Goal: Use online tool/utility: Utilize a website feature to perform a specific function

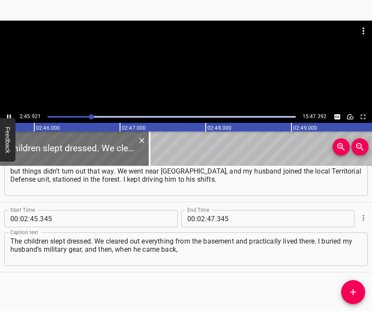
scroll to position [0, 14208]
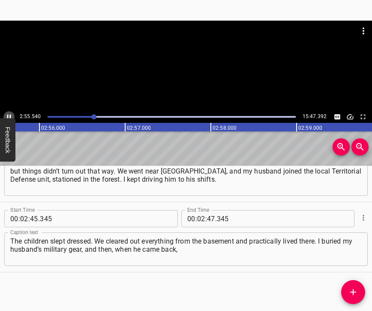
click at [7, 117] on icon "Play/Pause" at bounding box center [9, 117] width 4 height 5
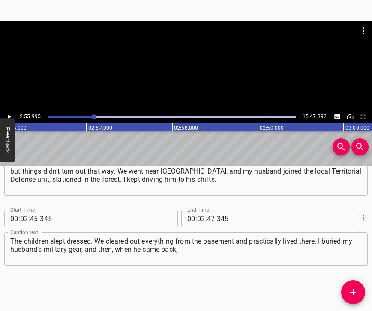
scroll to position [0, 15098]
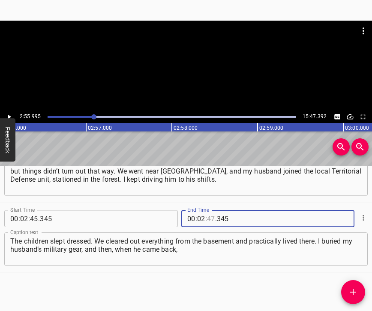
click at [209, 215] on input "number" at bounding box center [211, 218] width 8 height 17
type input "55"
type input "995"
click at [348, 296] on span "Add Cue" at bounding box center [353, 292] width 24 height 10
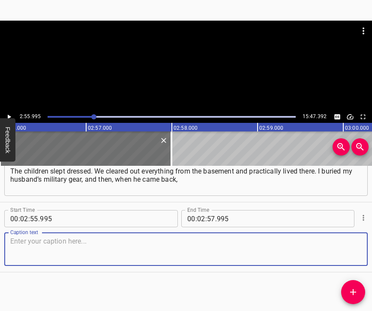
scroll to position [1208, 0]
click at [344, 238] on textarea at bounding box center [186, 249] width 352 height 24
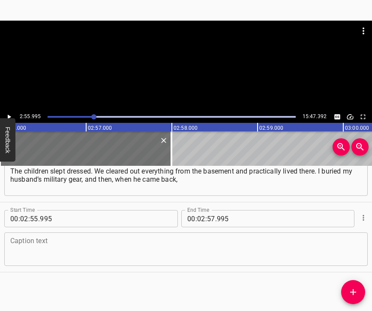
click at [38, 237] on textarea at bounding box center [186, 249] width 352 height 24
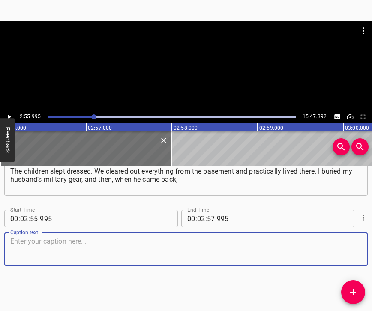
paste textarea "I dug it up again. It was very difficult, because my grandmother could hardly g…"
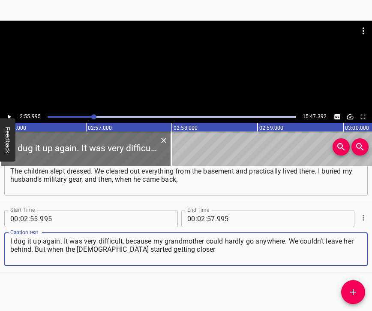
type textarea "I dug it up again. It was very difficult, because my grandmother could hardly g…"
click at [9, 115] on icon "Play/Pause" at bounding box center [9, 117] width 8 height 8
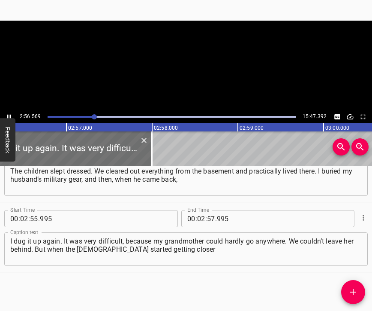
scroll to position [0, 15119]
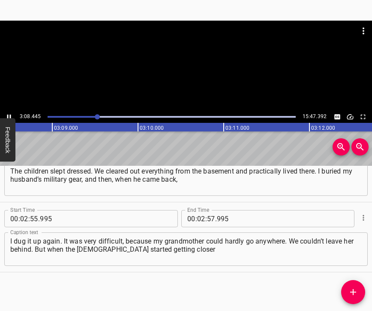
click at [7, 114] on icon "Play/Pause" at bounding box center [9, 117] width 8 height 8
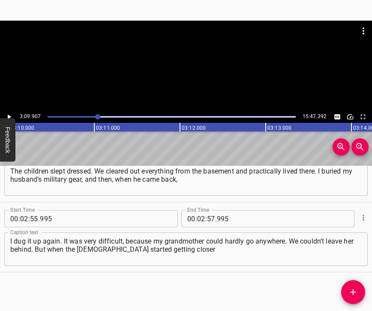
scroll to position [0, 16291]
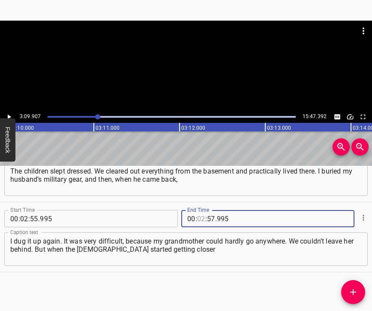
click at [197, 210] on input "number" at bounding box center [201, 218] width 8 height 17
type input "03"
type input "09"
type input "907"
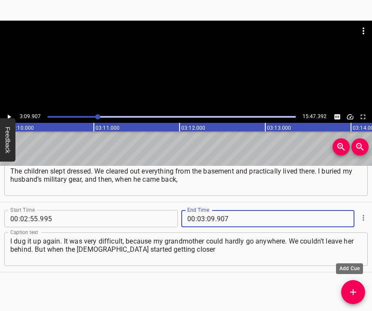
click at [356, 290] on icon "Add Cue" at bounding box center [353, 292] width 10 height 10
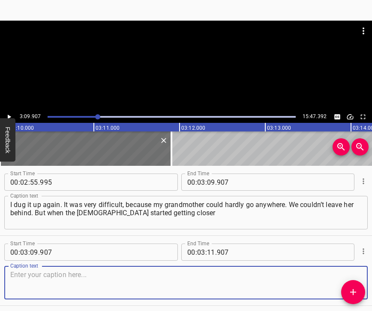
scroll to position [1236, 0]
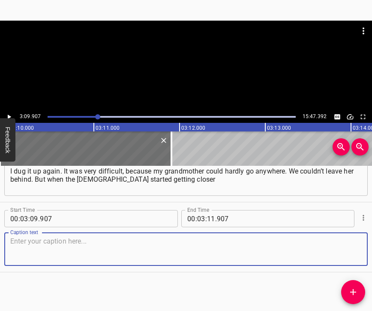
click at [326, 261] on textarea at bounding box center [186, 249] width 352 height 24
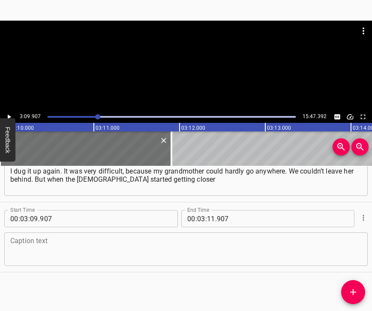
click at [46, 261] on textarea at bounding box center [186, 249] width 352 height 24
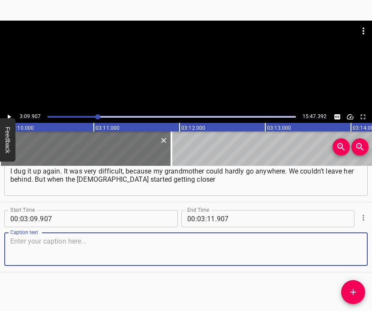
paste textarea "to our village, it wasn’t even me who made the decision — my husband said we ha…"
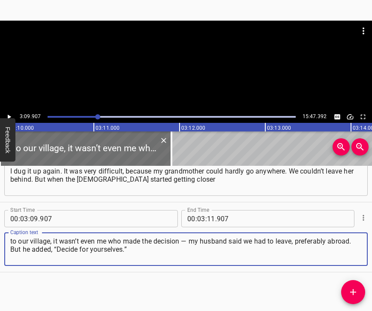
type textarea "to our village, it wasn’t even me who made the decision — my husband said we ha…"
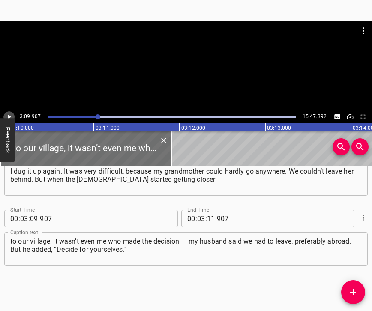
click at [10, 115] on icon "Play/Pause" at bounding box center [9, 117] width 8 height 8
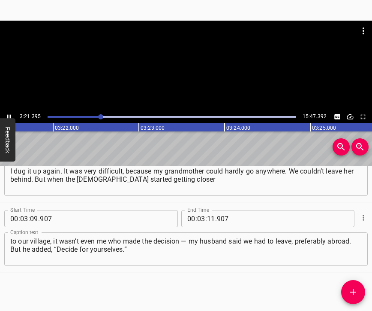
click at [6, 115] on icon "Play/Pause" at bounding box center [9, 117] width 8 height 8
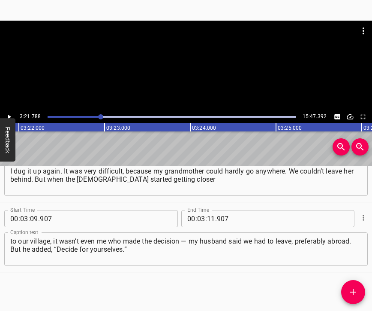
scroll to position [0, 17310]
click at [207, 210] on input "number" at bounding box center [211, 218] width 8 height 17
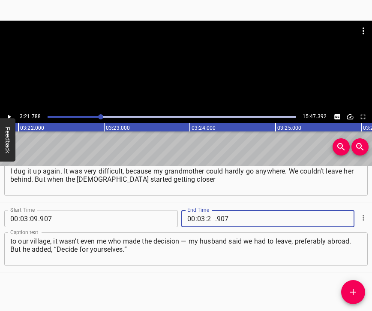
type input "21"
type input "788"
click at [358, 293] on icon "Add Cue" at bounding box center [353, 292] width 10 height 10
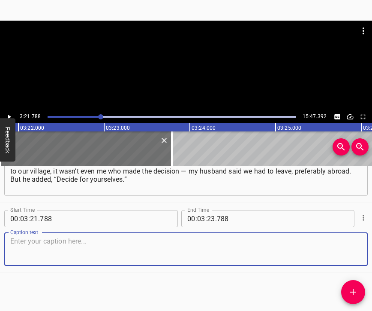
scroll to position [1362, 0]
click at [347, 245] on textarea at bounding box center [186, 249] width 352 height 24
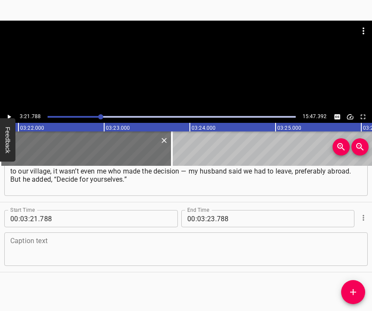
click at [107, 238] on textarea at bounding box center [186, 249] width 352 height 24
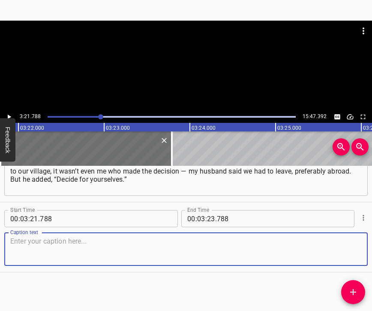
paste textarea "At that time, my mother-in-law had just broken out of the encirclement near [GE…"
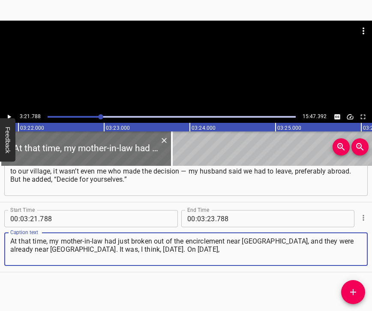
type textarea "At that time, my mother-in-law had just broken out of the encirclement near [GE…"
click at [9, 114] on icon "Play/Pause" at bounding box center [9, 117] width 8 height 8
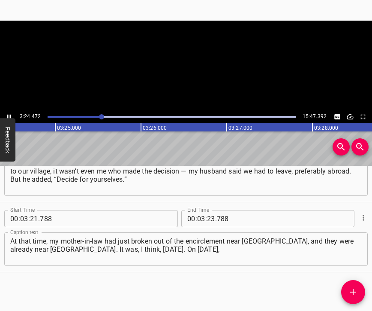
scroll to position [0, 17540]
click at [9, 114] on icon "Play/Pause" at bounding box center [9, 117] width 8 height 8
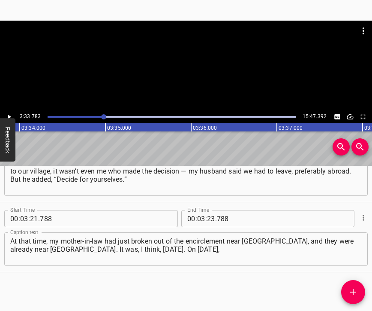
scroll to position [0, 18340]
click at [207, 211] on input "number" at bounding box center [211, 218] width 8 height 17
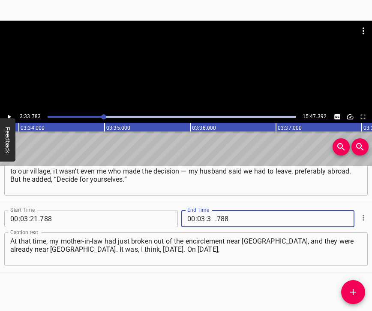
type input "33"
type input "783"
click at [351, 288] on icon "Add Cue" at bounding box center [353, 292] width 10 height 10
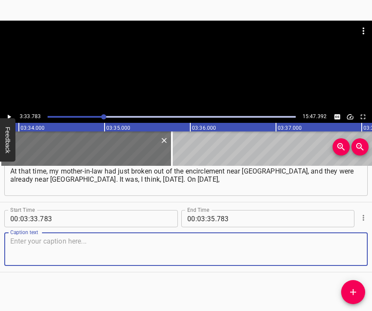
scroll to position [1440, 0]
drag, startPoint x: 338, startPoint y: 242, endPoint x: 369, endPoint y: 228, distance: 34.2
click at [338, 241] on textarea at bounding box center [186, 249] width 352 height 24
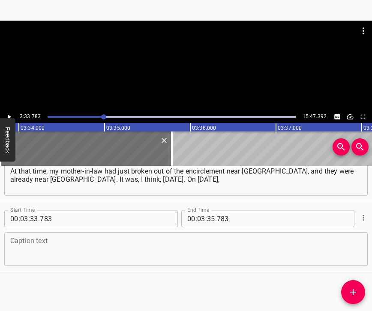
click at [117, 237] on textarea at bounding box center [186, 249] width 352 height 24
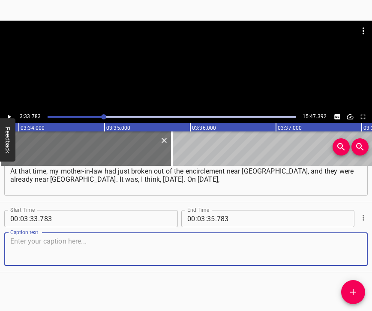
paste textarea "we left for the [GEOGRAPHIC_DATA] region. By then, the children were so terrifi…"
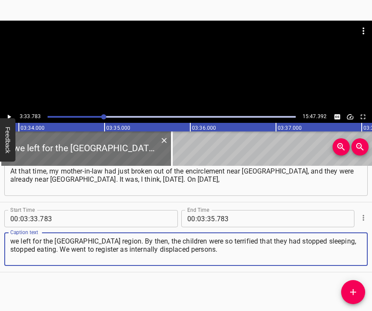
type textarea "we left for the [GEOGRAPHIC_DATA] region. By then, the children were so terrifi…"
click at [9, 111] on div "3:33.783 15:47.392" at bounding box center [186, 72] width 372 height 102
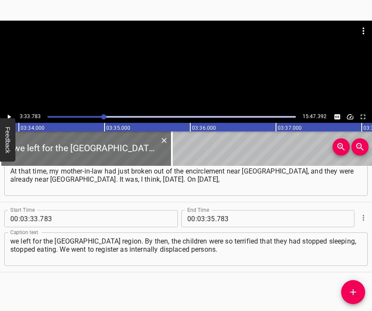
click at [9, 115] on icon "Play/Pause" at bounding box center [9, 117] width 8 height 8
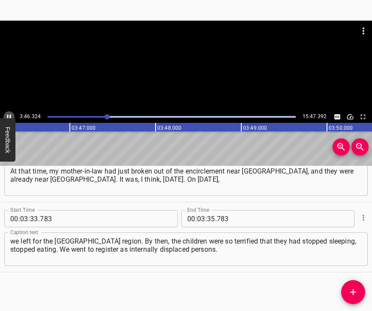
click at [7, 115] on icon "Play/Pause" at bounding box center [9, 117] width 4 height 5
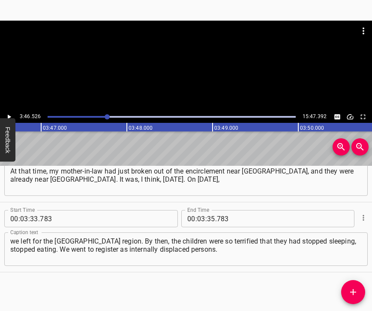
scroll to position [0, 19433]
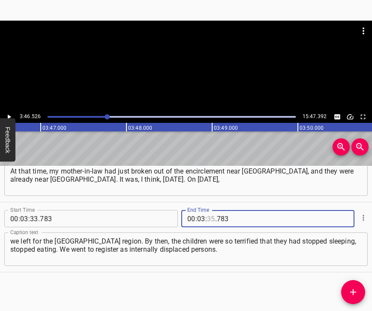
click at [208, 210] on input "number" at bounding box center [211, 218] width 8 height 17
type input "46"
type input "526"
click at [354, 287] on icon "Add Cue" at bounding box center [353, 292] width 10 height 10
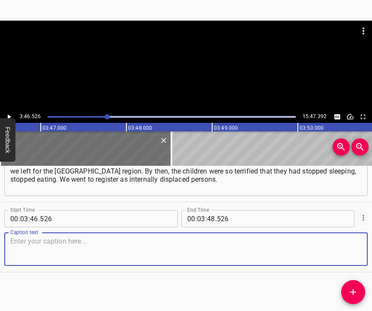
scroll to position [1517, 0]
click at [341, 247] on textarea at bounding box center [186, 249] width 352 height 24
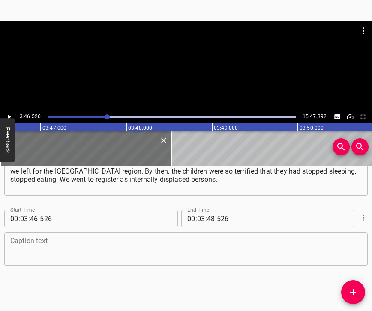
click at [29, 254] on textarea at bounding box center [186, 249] width 352 height 24
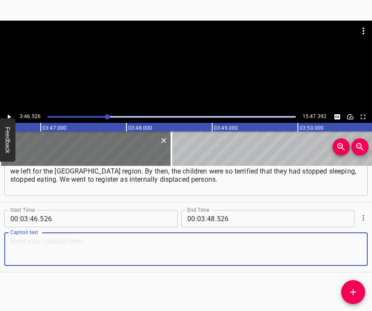
paste textarea "Then there was a strike on the Yavoriv training ground, and we could see the ex…"
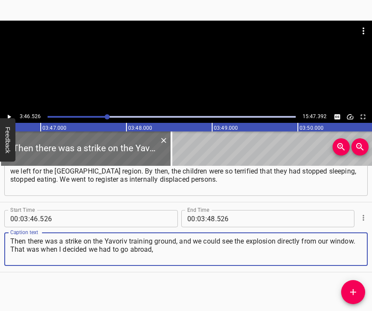
type textarea "Then there was a strike on the Yavoriv training ground, and we could see the ex…"
click at [9, 115] on icon "Play/Pause" at bounding box center [9, 117] width 8 height 8
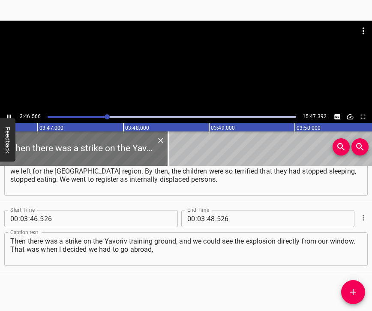
scroll to position [0, 19436]
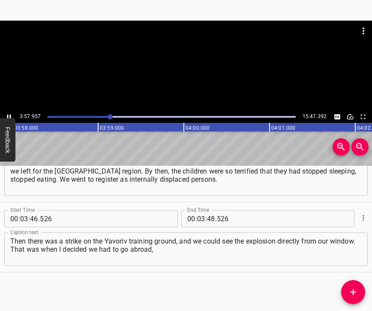
click at [9, 113] on icon "Play/Pause" at bounding box center [9, 117] width 8 height 8
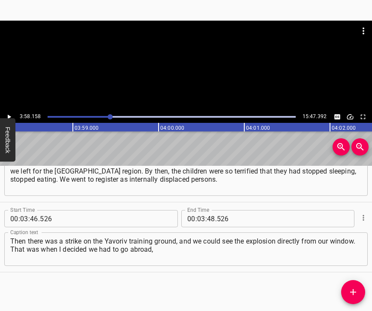
scroll to position [0, 20431]
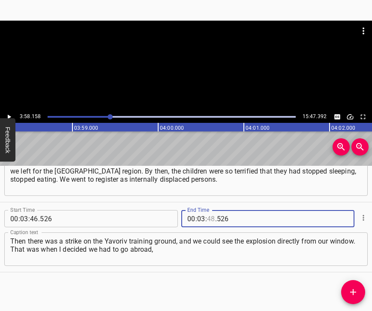
click at [209, 211] on input "number" at bounding box center [211, 218] width 8 height 17
type input "58"
type input "158"
click at [350, 290] on icon "Add Cue" at bounding box center [353, 292] width 10 height 10
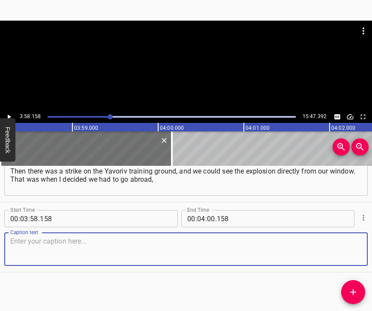
scroll to position [1594, 0]
click at [348, 252] on textarea at bounding box center [186, 249] width 352 height 24
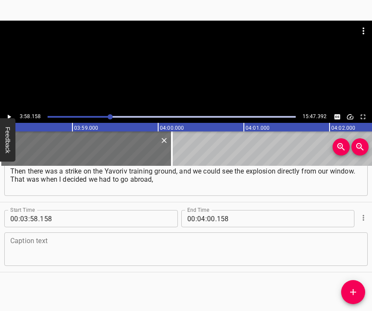
click at [105, 253] on textarea at bounding box center [186, 249] width 352 height 24
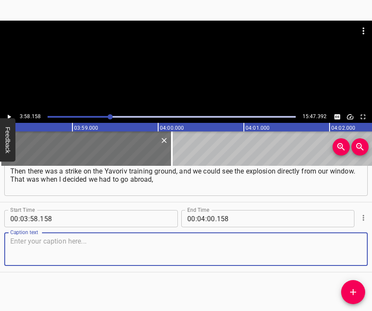
paste textarea "because the children were suffering psychological trauma. To go without sleep o…"
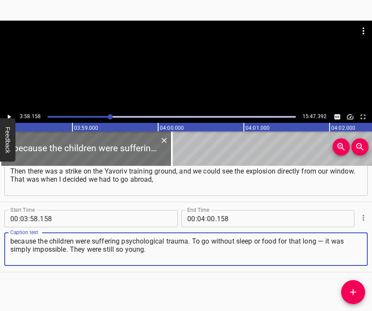
type textarea "because the children were suffering psychological trauma. To go without sleep o…"
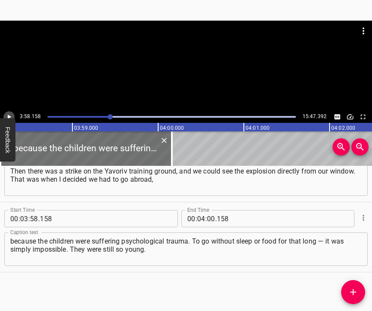
click at [6, 114] on icon "Play/Pause" at bounding box center [9, 117] width 8 height 8
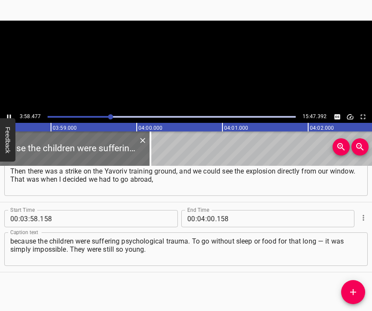
scroll to position [0, 20453]
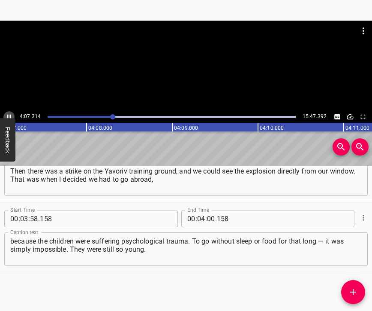
click at [10, 115] on icon "Play/Pause" at bounding box center [9, 117] width 4 height 5
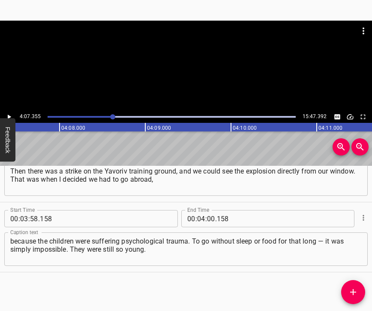
scroll to position [0, 21219]
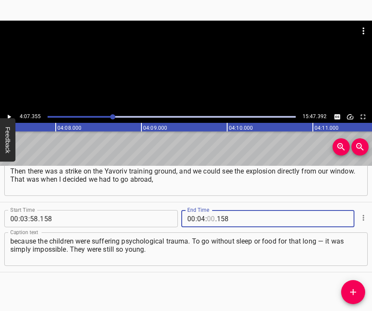
click at [207, 210] on input "number" at bounding box center [211, 218] width 8 height 17
type input "07"
type input "355"
click at [354, 290] on icon "Add Cue" at bounding box center [353, 292] width 6 height 6
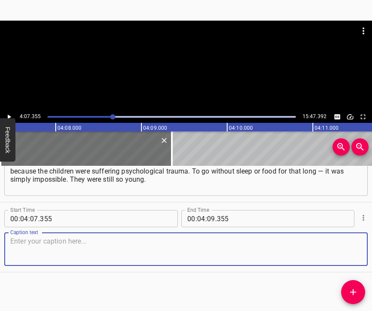
scroll to position [1671, 0]
click at [344, 247] on textarea at bounding box center [186, 249] width 352 height 24
click at [24, 238] on textarea at bounding box center [186, 249] width 352 height 24
paste textarea "The younger one even developed a shortening of the leg due to nervous stress. I…"
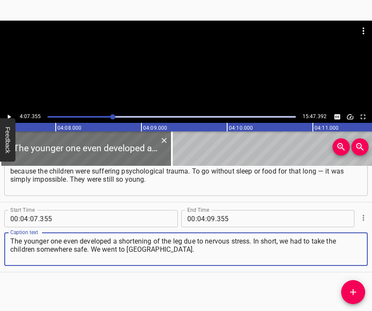
type textarea "The younger one even developed a shortening of the leg due to nervous stress. I…"
click at [9, 113] on icon "Play/Pause" at bounding box center [9, 117] width 8 height 8
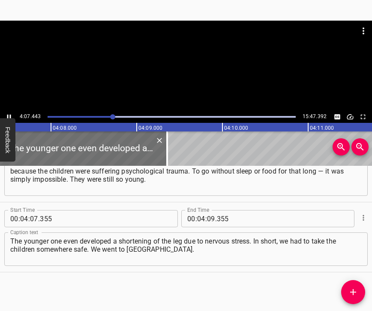
scroll to position [0, 21227]
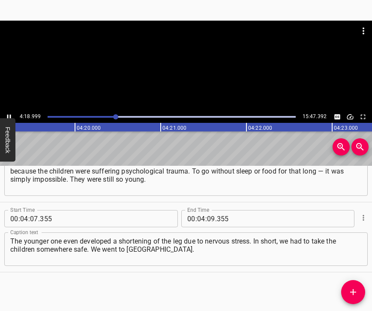
click at [10, 115] on icon "Play/Pause" at bounding box center [9, 117] width 4 height 5
click at [207, 210] on input "number" at bounding box center [211, 218] width 8 height 17
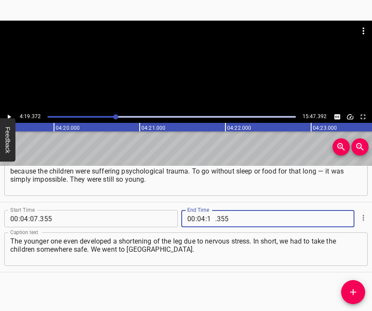
type input "19"
type input "372"
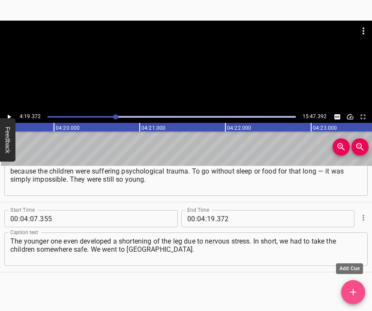
click at [350, 293] on icon "Add Cue" at bounding box center [353, 292] width 10 height 10
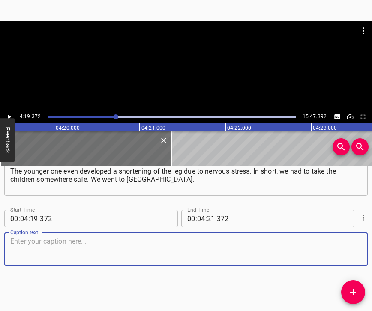
scroll to position [1748, 0]
drag, startPoint x: 347, startPoint y: 243, endPoint x: 351, endPoint y: 237, distance: 7.0
click at [347, 242] on textarea at bounding box center [186, 249] width 352 height 24
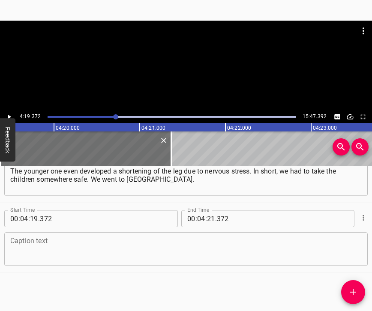
click at [69, 242] on textarea at bounding box center [186, 249] width 352 height 24
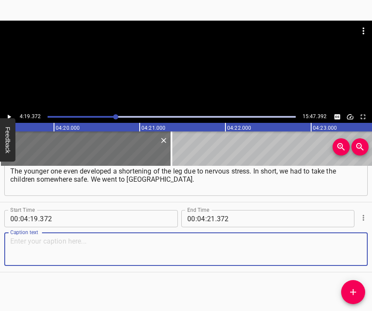
paste textarea "We stayed there for nine months. To me, it even seemed harder there than at hom…"
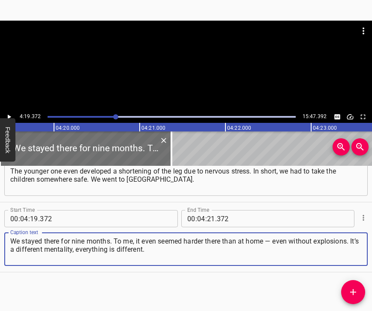
type textarea "We stayed there for nine months. To me, it even seemed harder there than at hom…"
click at [12, 113] on icon "Play/Pause" at bounding box center [9, 117] width 8 height 8
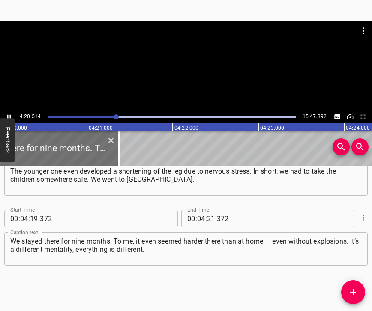
scroll to position [0, 22321]
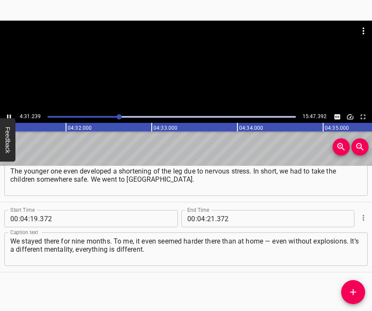
click at [7, 116] on icon "Play/Pause" at bounding box center [9, 117] width 4 height 5
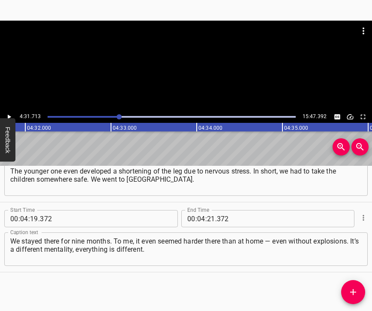
scroll to position [0, 23309]
click at [209, 211] on input "number" at bounding box center [211, 218] width 8 height 17
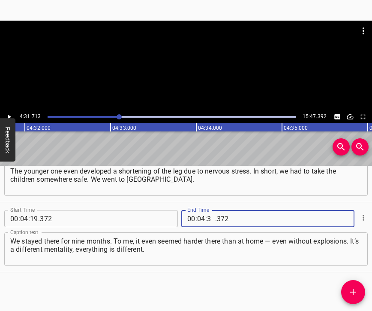
type input "31"
type input "713"
click at [350, 293] on icon "Add Cue" at bounding box center [353, 292] width 10 height 10
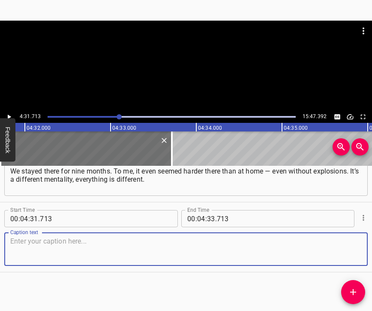
scroll to position [1826, 0]
drag, startPoint x: 340, startPoint y: 248, endPoint x: 369, endPoint y: 228, distance: 35.4
click at [341, 247] on textarea at bounding box center [186, 249] width 352 height 24
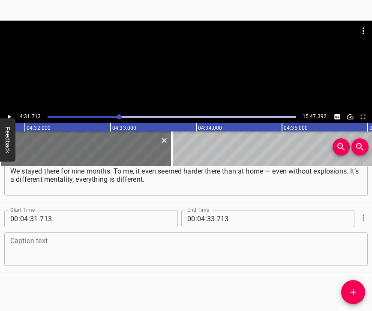
click at [125, 238] on textarea at bounding box center [186, 249] width 352 height 24
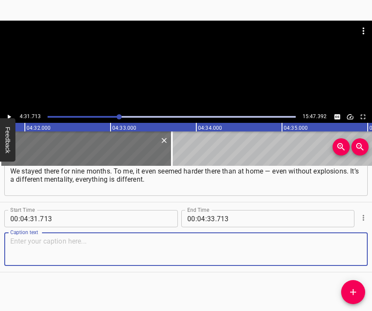
paste textarea "It was hard for me physically too, because I injured my back lifting the suitca…"
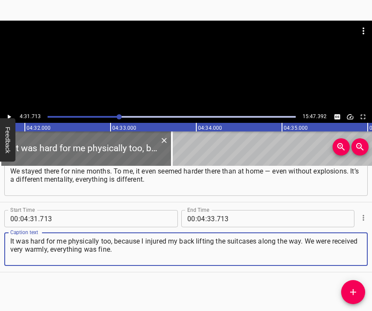
type textarea "It was hard for me physically too, because I injured my back lifting the suitca…"
click at [9, 116] on icon "Play/Pause" at bounding box center [9, 117] width 3 height 5
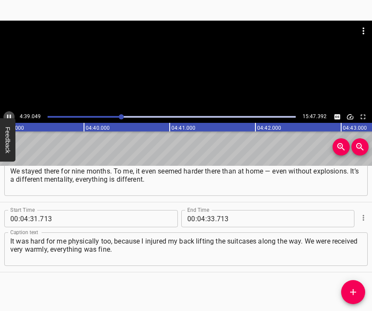
click at [6, 115] on icon "Play/Pause" at bounding box center [9, 117] width 8 height 8
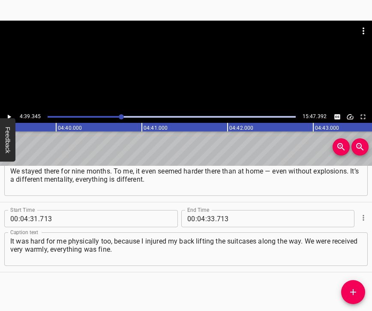
click at [6, 115] on icon "Play/Pause" at bounding box center [9, 117] width 8 height 8
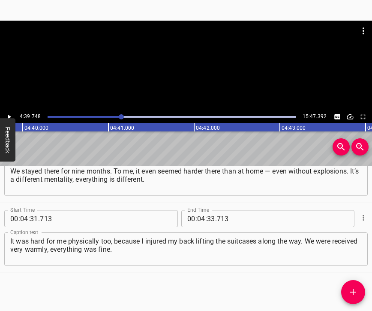
scroll to position [0, 23998]
click at [208, 211] on input "number" at bounding box center [211, 218] width 8 height 17
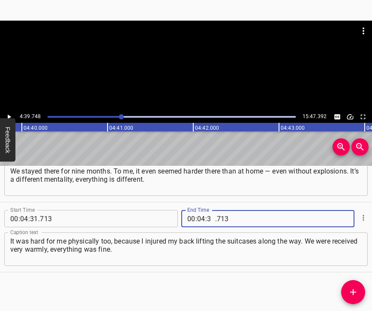
type input "39"
type input "748"
click at [349, 293] on icon "Add Cue" at bounding box center [353, 292] width 10 height 10
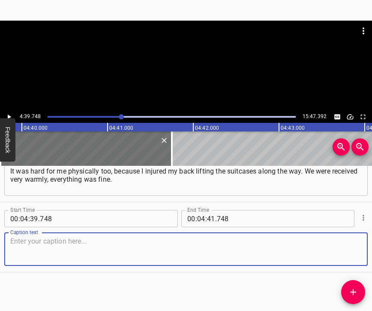
scroll to position [1903, 0]
click at [342, 250] on textarea at bounding box center [186, 249] width 352 height 24
click at [69, 244] on textarea at bounding box center [186, 249] width 352 height 24
paste textarea "The younger one recovered. But at first, whenever the fire alarm went off — and…"
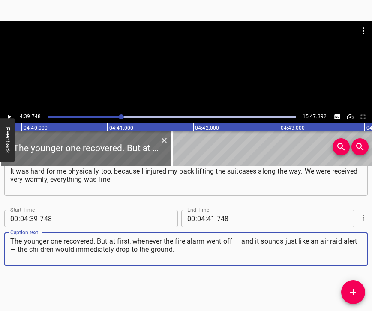
type textarea "The younger one recovered. But at first, whenever the fire alarm went off — and…"
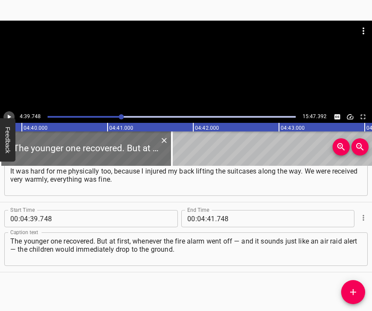
click at [9, 116] on icon "Play/Pause" at bounding box center [9, 117] width 3 height 5
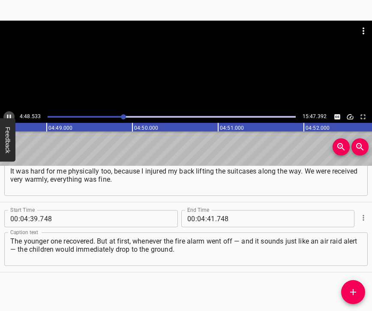
click at [8, 114] on icon "Play/Pause" at bounding box center [9, 117] width 8 height 8
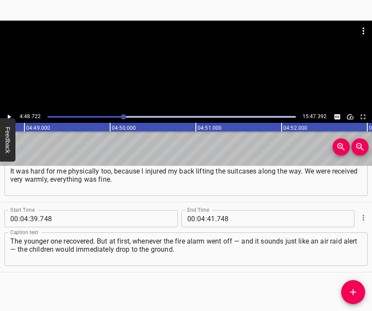
scroll to position [0, 24768]
click at [10, 116] on icon "Play/Pause" at bounding box center [9, 117] width 8 height 8
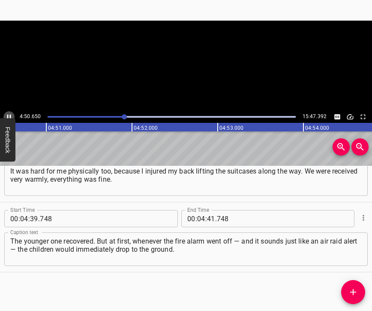
click at [10, 116] on icon "Play/Pause" at bounding box center [9, 117] width 4 height 5
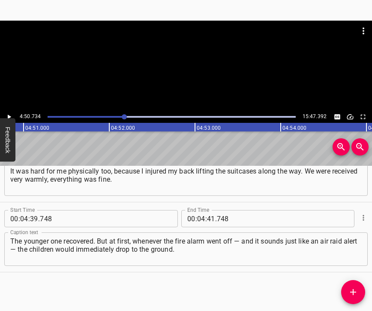
scroll to position [0, 24941]
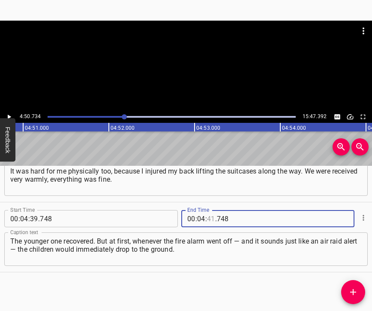
click at [207, 210] on input "number" at bounding box center [211, 218] width 8 height 17
type input "50"
type input "734"
click at [354, 290] on icon "Add Cue" at bounding box center [353, 292] width 6 height 6
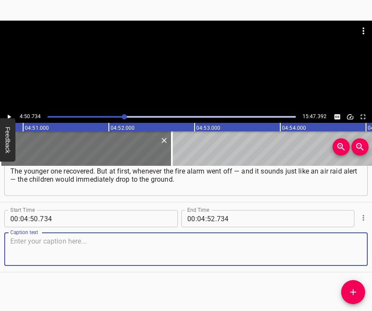
scroll to position [1980, 0]
drag, startPoint x: 344, startPoint y: 253, endPoint x: 349, endPoint y: 250, distance: 5.2
click at [344, 252] on textarea at bounding box center [186, 249] width 352 height 24
click at [158, 238] on textarea at bounding box center [186, 249] width 352 height 24
paste textarea "We would be walking down the street — and then the alarm would go off. They und…"
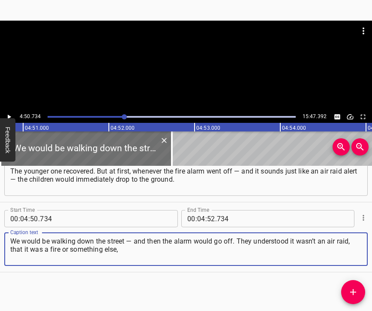
type textarea "We would be walking down the street — and then the alarm would go off. They und…"
click at [11, 117] on icon "Play/Pause" at bounding box center [9, 117] width 3 height 5
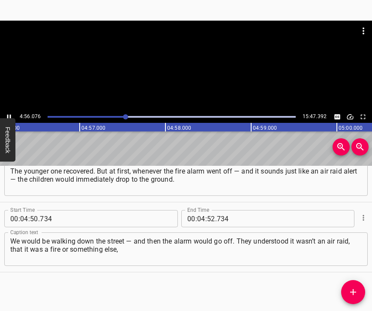
click at [9, 115] on icon "Play/Pause" at bounding box center [9, 117] width 8 height 8
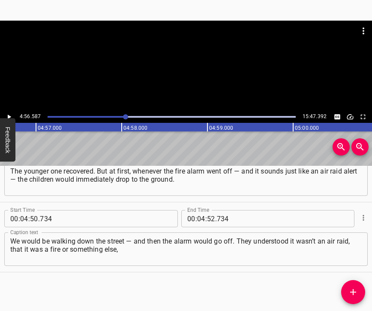
scroll to position [0, 25443]
click at [211, 212] on input "number" at bounding box center [211, 218] width 8 height 17
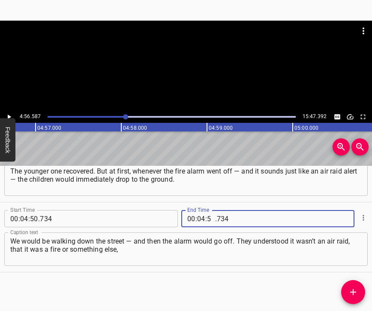
type input "56"
type input "587"
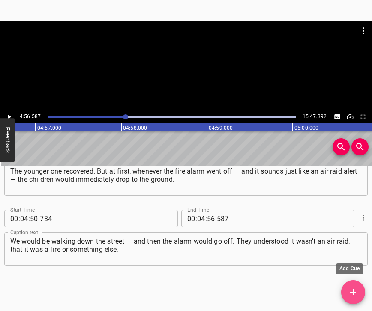
click at [354, 288] on icon "Add Cue" at bounding box center [353, 292] width 10 height 10
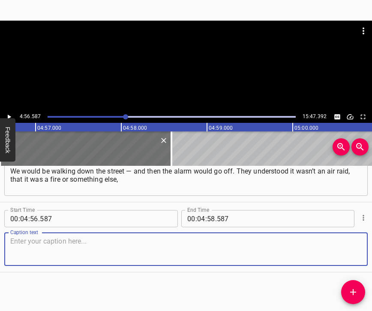
scroll to position [2057, 0]
click at [339, 244] on textarea at bounding box center [186, 249] width 352 height 24
click at [137, 250] on textarea at bounding box center [186, 249] width 352 height 24
paste textarea "but they would still drop to the ground. The [DEMOGRAPHIC_DATA] looked at us as…"
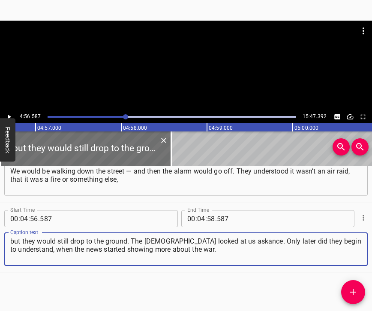
type textarea "but they would still drop to the ground. The [DEMOGRAPHIC_DATA] looked at us as…"
click at [7, 115] on icon "Play/Pause" at bounding box center [9, 117] width 8 height 8
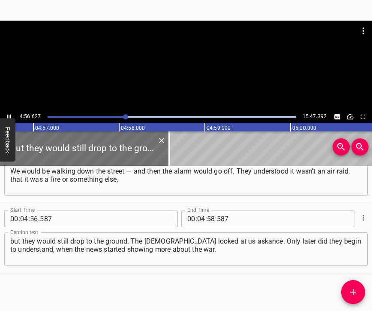
scroll to position [0, 25447]
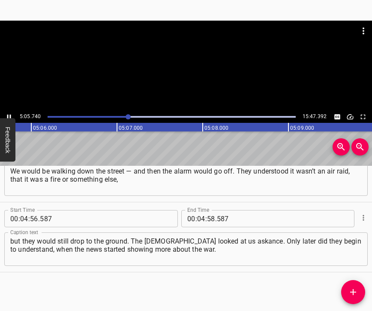
click at [9, 116] on icon "Play/Pause" at bounding box center [9, 117] width 8 height 8
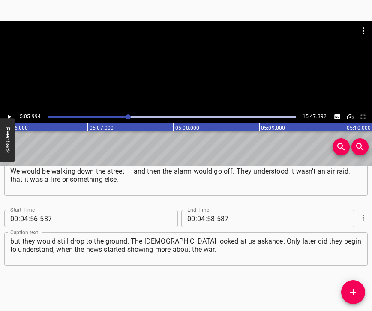
scroll to position [0, 26250]
click at [197, 210] on input "number" at bounding box center [201, 218] width 8 height 17
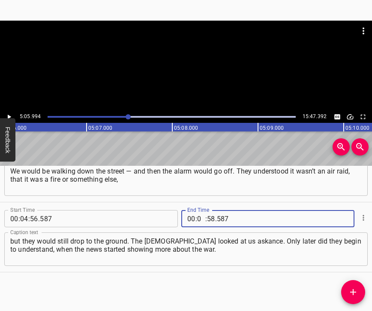
type input "05"
type input "994"
click at [350, 289] on icon "Add Cue" at bounding box center [353, 292] width 10 height 10
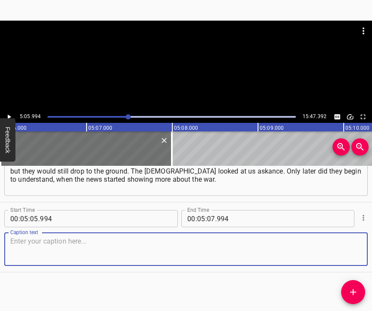
scroll to position [2134, 0]
click at [348, 256] on textarea at bounding box center [186, 249] width 352 height 24
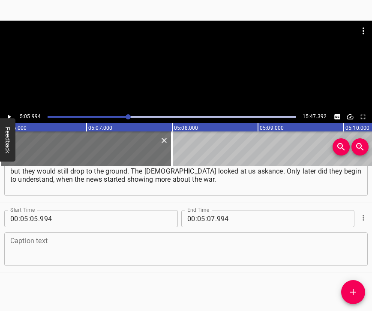
click at [43, 253] on textarea at bounding box center [186, 249] width 352 height 24
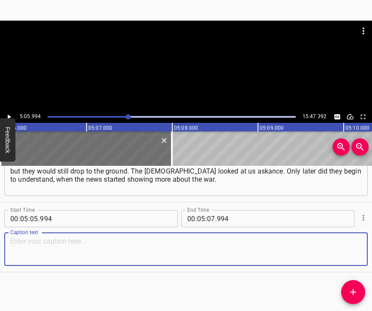
paste textarea "They couldn’t understand why the children cried when the alarm sounded. They co…"
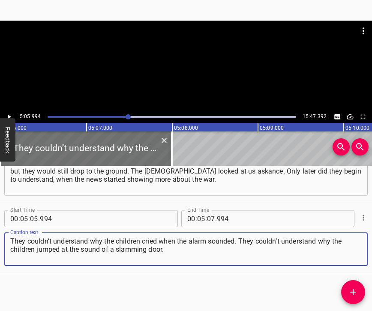
type textarea "They couldn’t understand why the children cried when the alarm sounded. They co…"
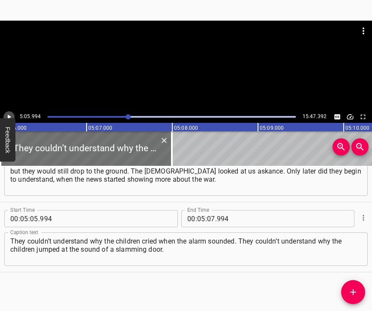
click at [9, 114] on icon "Play/Pause" at bounding box center [9, 117] width 8 height 8
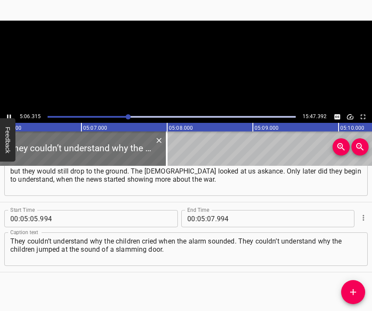
scroll to position [0, 26259]
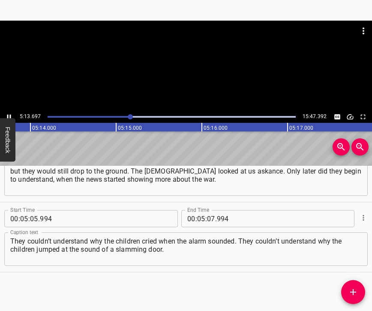
click at [10, 115] on icon "Play/Pause" at bounding box center [9, 117] width 4 height 5
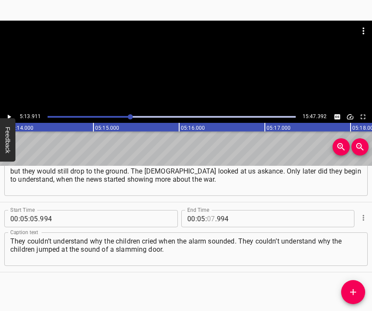
click at [208, 212] on input "number" at bounding box center [211, 218] width 8 height 17
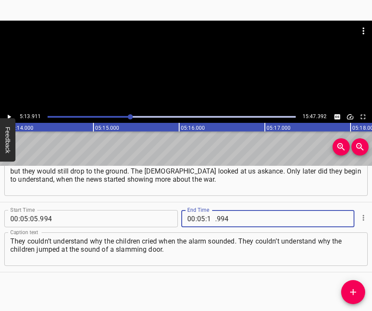
type input "13"
type input "911"
drag, startPoint x: 352, startPoint y: 287, endPoint x: 369, endPoint y: 308, distance: 27.1
click at [352, 287] on icon "Add Cue" at bounding box center [353, 292] width 10 height 10
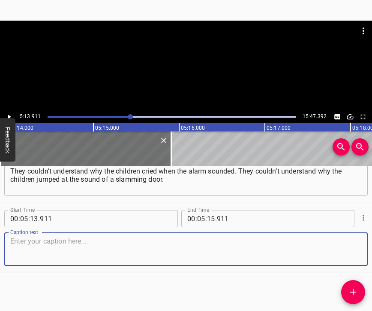
scroll to position [2212, 0]
click at [344, 248] on textarea at bounding box center [186, 249] width 352 height 24
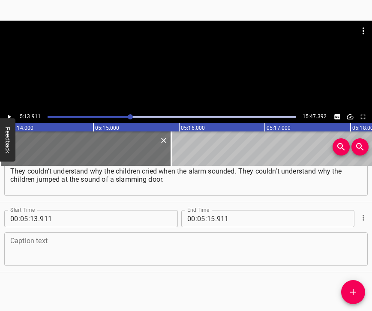
click at [34, 243] on textarea at bounding box center [186, 249] width 352 height 24
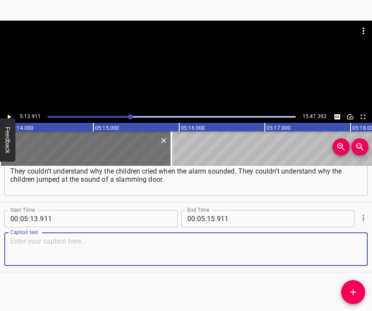
paste textarea "Only later… although perhaps even now they don’t really understand. Not in the …"
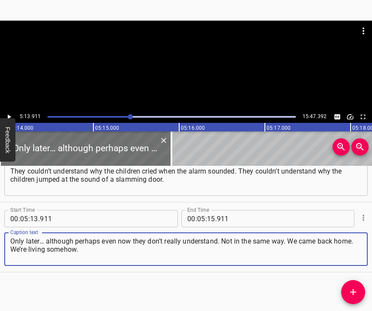
type textarea "Only later… although perhaps even now they don’t really understand. Not in the …"
click at [9, 113] on icon "Play/Pause" at bounding box center [9, 117] width 8 height 8
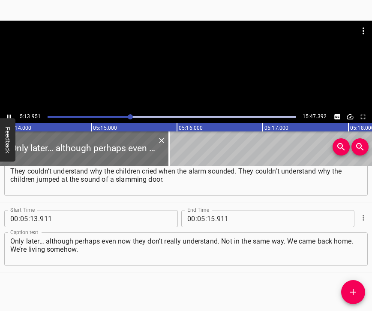
scroll to position [0, 26933]
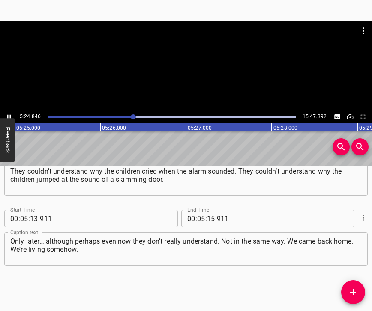
click at [7, 116] on icon "Play/Pause" at bounding box center [9, 117] width 8 height 8
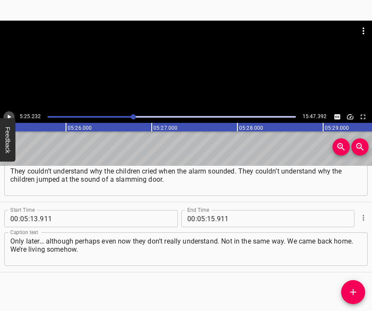
click at [7, 116] on icon "Play/Pause" at bounding box center [9, 117] width 8 height 8
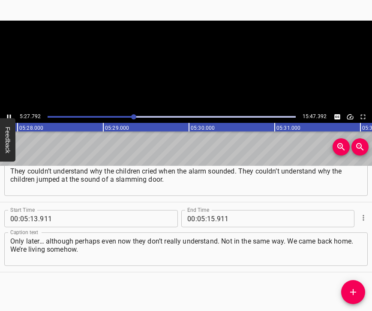
click at [7, 116] on icon "Play/Pause" at bounding box center [9, 117] width 8 height 8
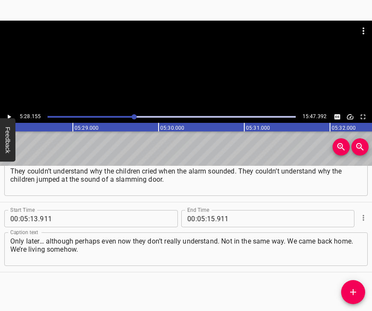
scroll to position [0, 28151]
click at [208, 212] on input "number" at bounding box center [211, 218] width 8 height 17
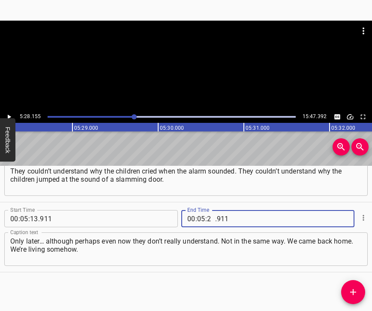
type input "28"
type input "155"
click at [352, 290] on icon "Add Cue" at bounding box center [353, 292] width 10 height 10
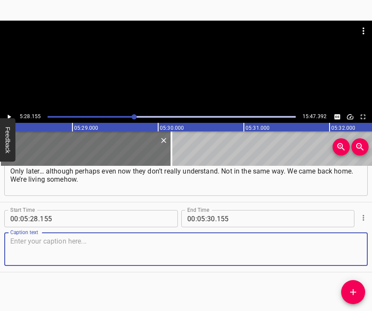
scroll to position [2289, 0]
drag, startPoint x: 352, startPoint y: 250, endPoint x: 371, endPoint y: 236, distance: 23.6
click at [353, 249] on textarea at bounding box center [186, 249] width 352 height 24
click at [67, 239] on textarea at bounding box center [186, 249] width 352 height 24
paste textarea "But tonight was the most terrible night for the left bank. We live here all the…"
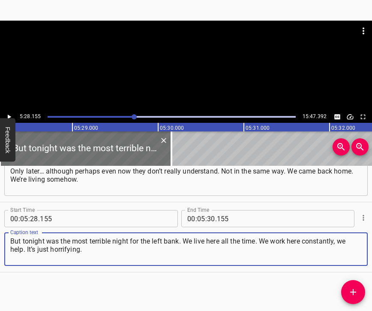
type textarea "But tonight was the most terrible night for the left bank. We live here all the…"
click at [11, 117] on icon "Play/Pause" at bounding box center [9, 117] width 3 height 5
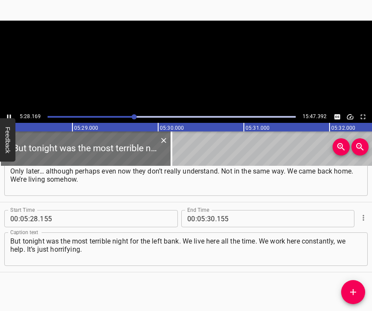
scroll to position [0, 28152]
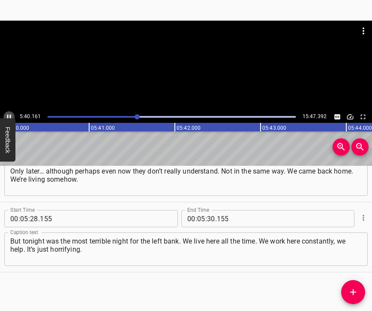
click at [10, 117] on icon "Play/Pause" at bounding box center [9, 117] width 4 height 5
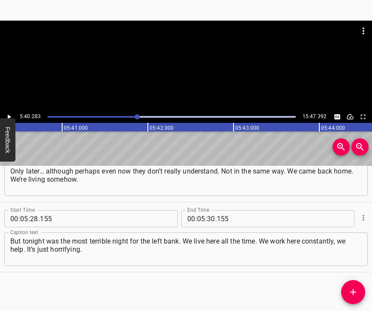
scroll to position [0, 29192]
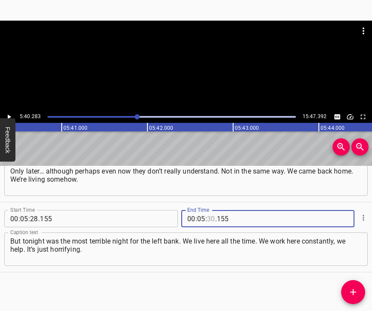
click at [208, 211] on input "number" at bounding box center [211, 218] width 8 height 17
type input "40"
type input "283"
click at [353, 290] on icon "Add Cue" at bounding box center [353, 292] width 6 height 6
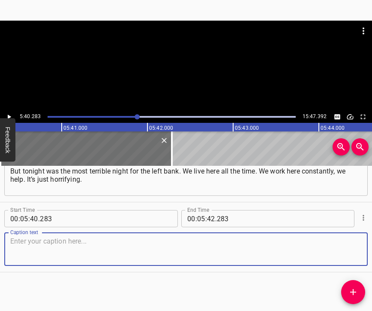
scroll to position [2366, 0]
click at [350, 241] on textarea at bounding box center [186, 249] width 352 height 24
click at [100, 250] on textarea at bounding box center [186, 249] width 352 height 24
paste textarea "More than ten people have already been pulled out. Among them are children. My …"
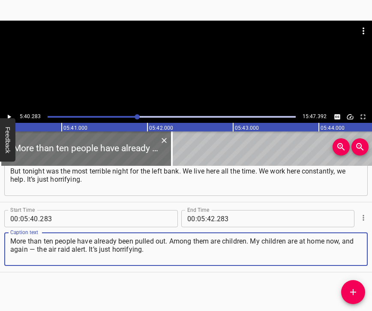
type textarea "More than ten people have already been pulled out. Among them are children. My …"
click at [12, 113] on icon "Play/Pause" at bounding box center [9, 117] width 8 height 8
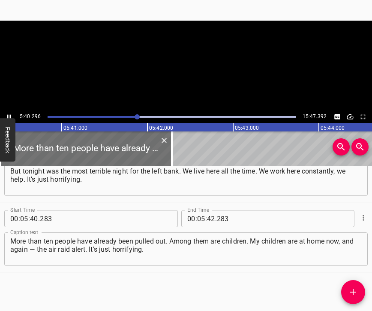
scroll to position [0, 29192]
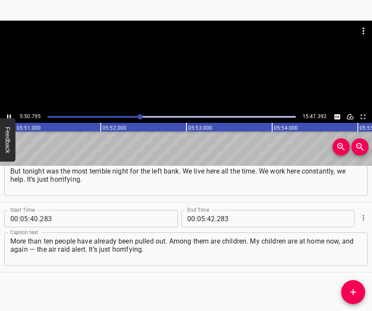
click at [7, 114] on icon "Play/Pause" at bounding box center [9, 117] width 8 height 8
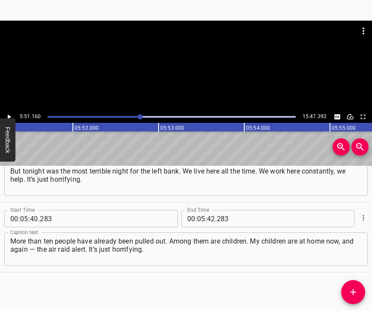
scroll to position [0, 30124]
click at [211, 214] on input "number" at bounding box center [211, 218] width 8 height 17
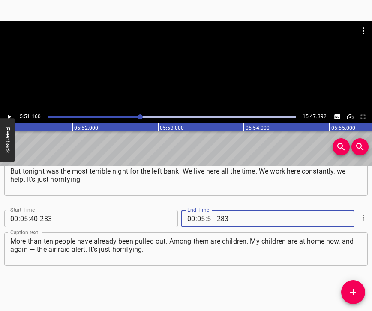
type input "51"
type input "160"
click at [359, 292] on span "Add Cue" at bounding box center [353, 292] width 24 height 10
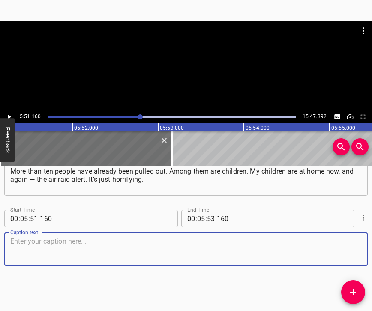
scroll to position [2443, 0]
drag, startPoint x: 348, startPoint y: 247, endPoint x: 369, endPoint y: 231, distance: 26.7
click at [347, 246] on textarea at bounding box center [186, 249] width 352 height 24
click at [60, 244] on textarea at bounding box center [186, 249] width 352 height 24
paste textarea "Honestly, it was so difficult — first of all, because my husband is here, the w…"
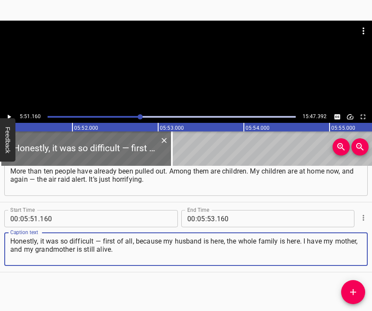
type textarea "Honestly, it was so difficult — first of all, because my husband is here, the w…"
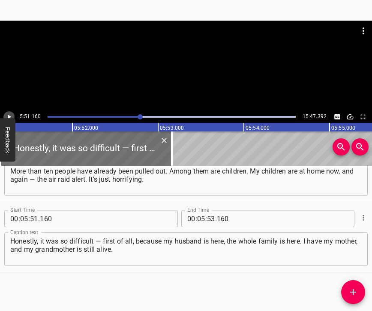
click at [10, 115] on icon "Play/Pause" at bounding box center [9, 117] width 8 height 8
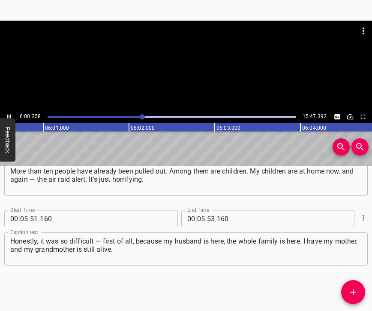
click at [9, 116] on icon "Play/Pause" at bounding box center [9, 117] width 8 height 8
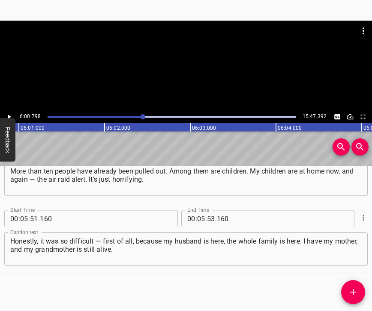
scroll to position [0, 30951]
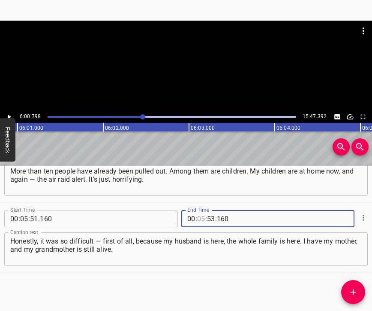
click at [199, 211] on input "number" at bounding box center [201, 218] width 8 height 17
type input "06"
type input "00"
type input "798"
click at [355, 293] on icon "Add Cue" at bounding box center [353, 292] width 10 height 10
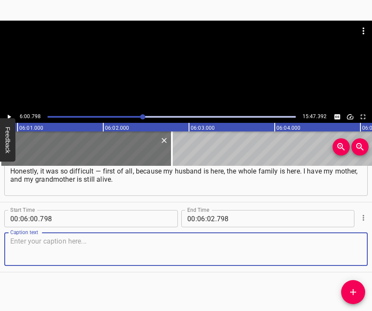
scroll to position [2520, 0]
click at [345, 253] on textarea at bounding box center [186, 249] width 352 height 24
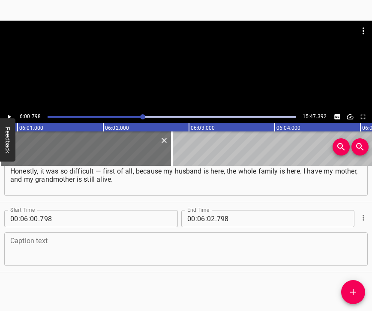
click at [100, 237] on textarea at bounding box center [186, 249] width 352 height 24
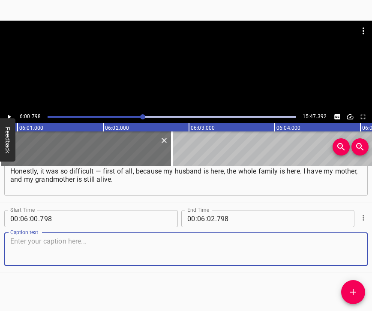
paste textarea "The children missed their father [PERSON_NAME] — and home, their friends too. T…"
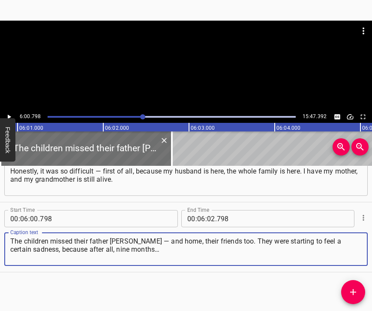
type textarea "The children missed their father [PERSON_NAME] — and home, their friends too. T…"
